Goal: Task Accomplishment & Management: Use online tool/utility

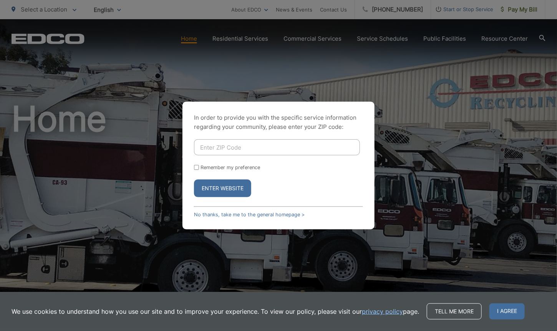
click at [218, 189] on button "Enter Website" at bounding box center [222, 189] width 57 height 18
click at [229, 148] on input "Enter ZIP Code" at bounding box center [277, 147] width 166 height 16
type input "91977"
click at [219, 188] on button "Enter Website" at bounding box center [222, 189] width 57 height 18
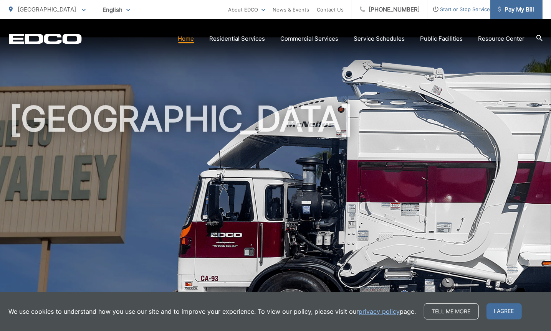
click at [516, 11] on span "Pay My Bill" at bounding box center [516, 9] width 36 height 9
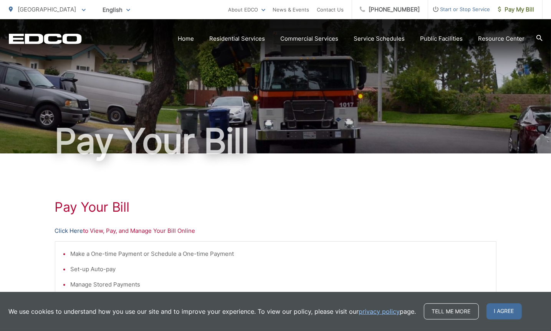
click at [69, 232] on link "Click Here" at bounding box center [69, 231] width 28 height 9
